Goal: Transaction & Acquisition: Purchase product/service

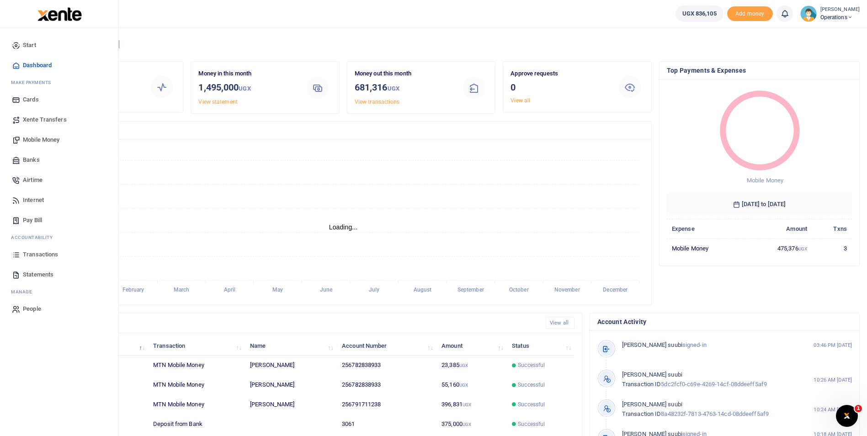
click at [45, 135] on span "Mobile Money" at bounding box center [41, 139] width 37 height 9
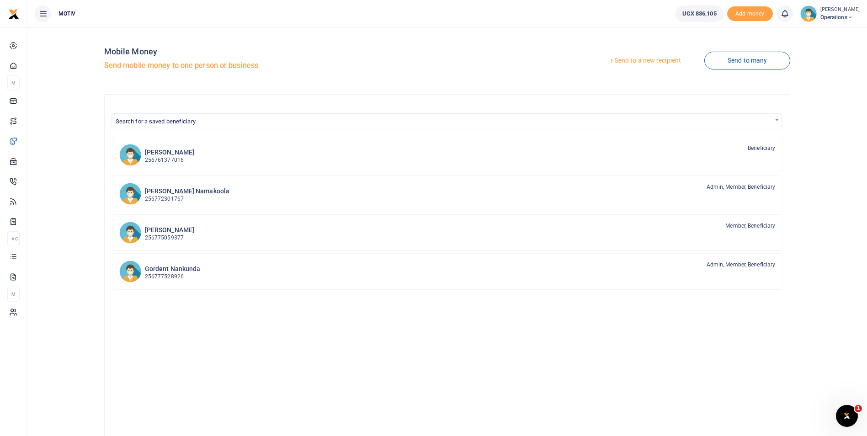
click at [668, 59] on link "Send to a new recipient" at bounding box center [644, 61] width 119 height 16
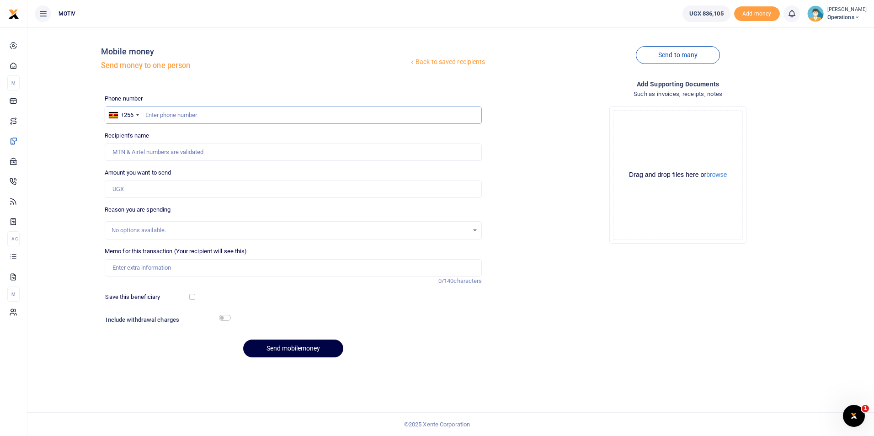
click at [156, 122] on input "text" at bounding box center [294, 115] width 378 height 17
type input "0753622507"
click at [61, 168] on div "Back to saved recipients Mobile money Send money to one person Send to many Pho…" at bounding box center [450, 200] width 839 height 330
type input "[PERSON_NAME]"
click at [130, 193] on input "Amount you want to send" at bounding box center [294, 189] width 378 height 17
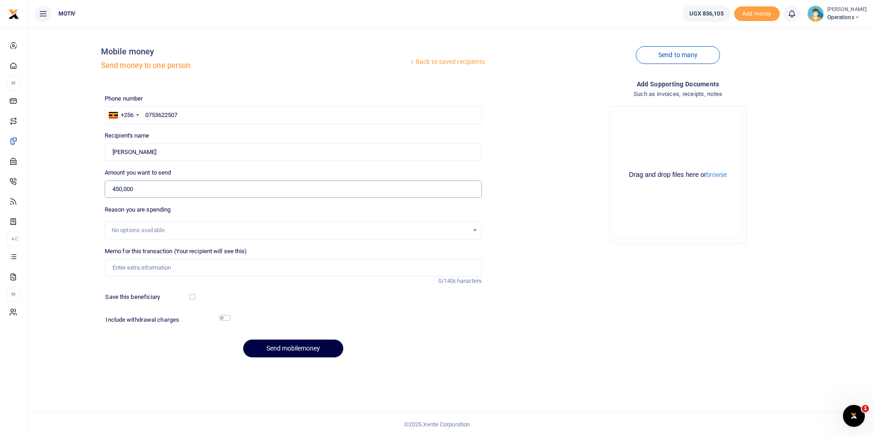
type input "450,000"
click at [120, 263] on input "Memo for this transaction (Your recipient will see this)" at bounding box center [294, 267] width 378 height 17
click at [650, 259] on div "Add supporting Documents Such as invoices, receipts, notes Drop your files here…" at bounding box center [678, 222] width 385 height 286
click at [181, 266] on input "Memo for this transaction (Your recipient will see this)" at bounding box center [294, 267] width 378 height 17
paste input "OPSY25PV0085"
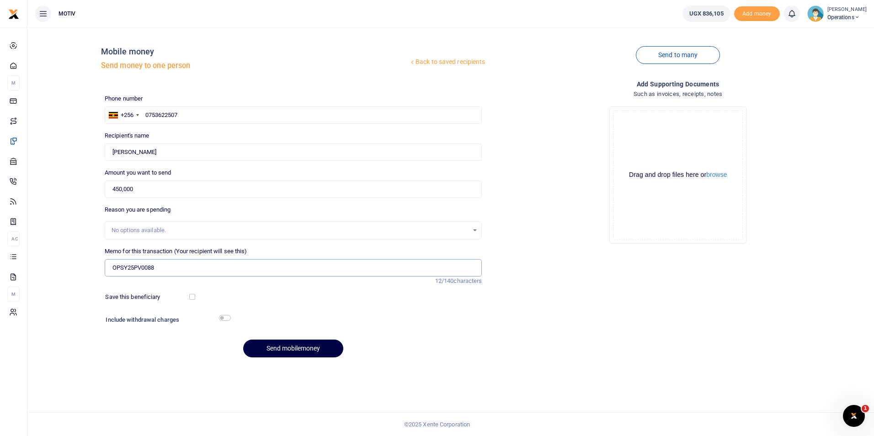
type input "OPSY25PV0088"
click at [191, 295] on input "checkbox" at bounding box center [192, 297] width 6 height 6
checkbox input "true"
click at [227, 317] on input "checkbox" at bounding box center [225, 318] width 12 height 6
checkbox input "true"
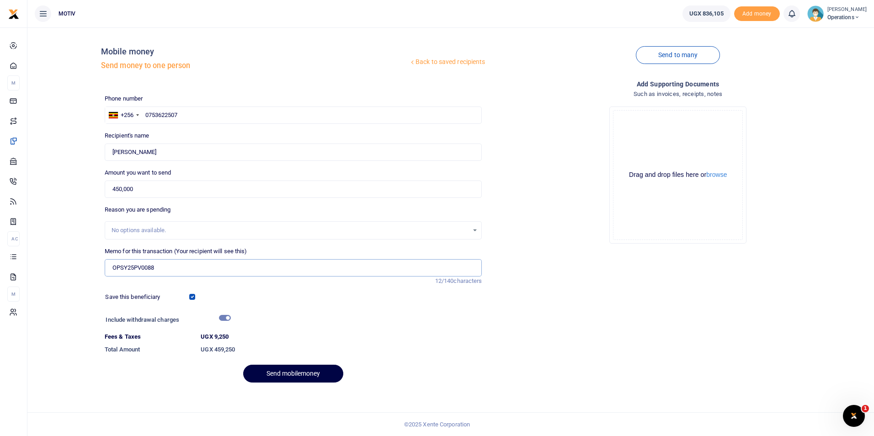
click at [199, 269] on input "OPSY25PV0088" at bounding box center [294, 267] width 378 height 17
type input "OPSY25PV0088 operational permit for Tukole"
click at [282, 370] on button "Send mobilemoney" at bounding box center [293, 374] width 100 height 18
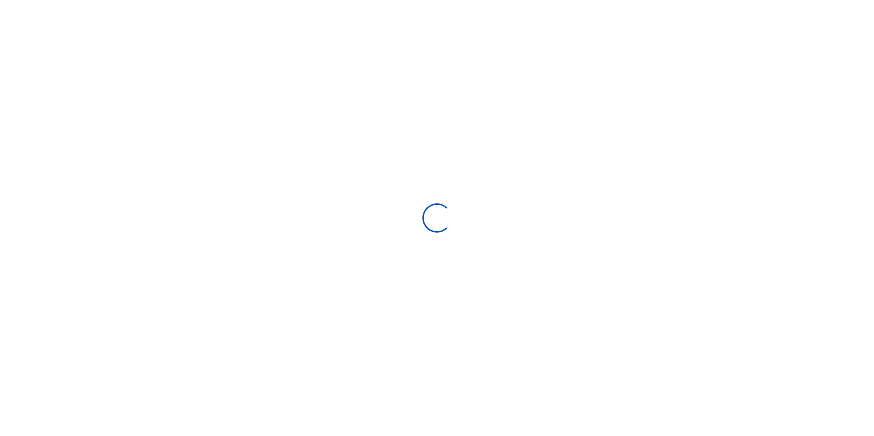
select select "Loading bundles"
select select
